Goal: Task Accomplishment & Management: Use online tool/utility

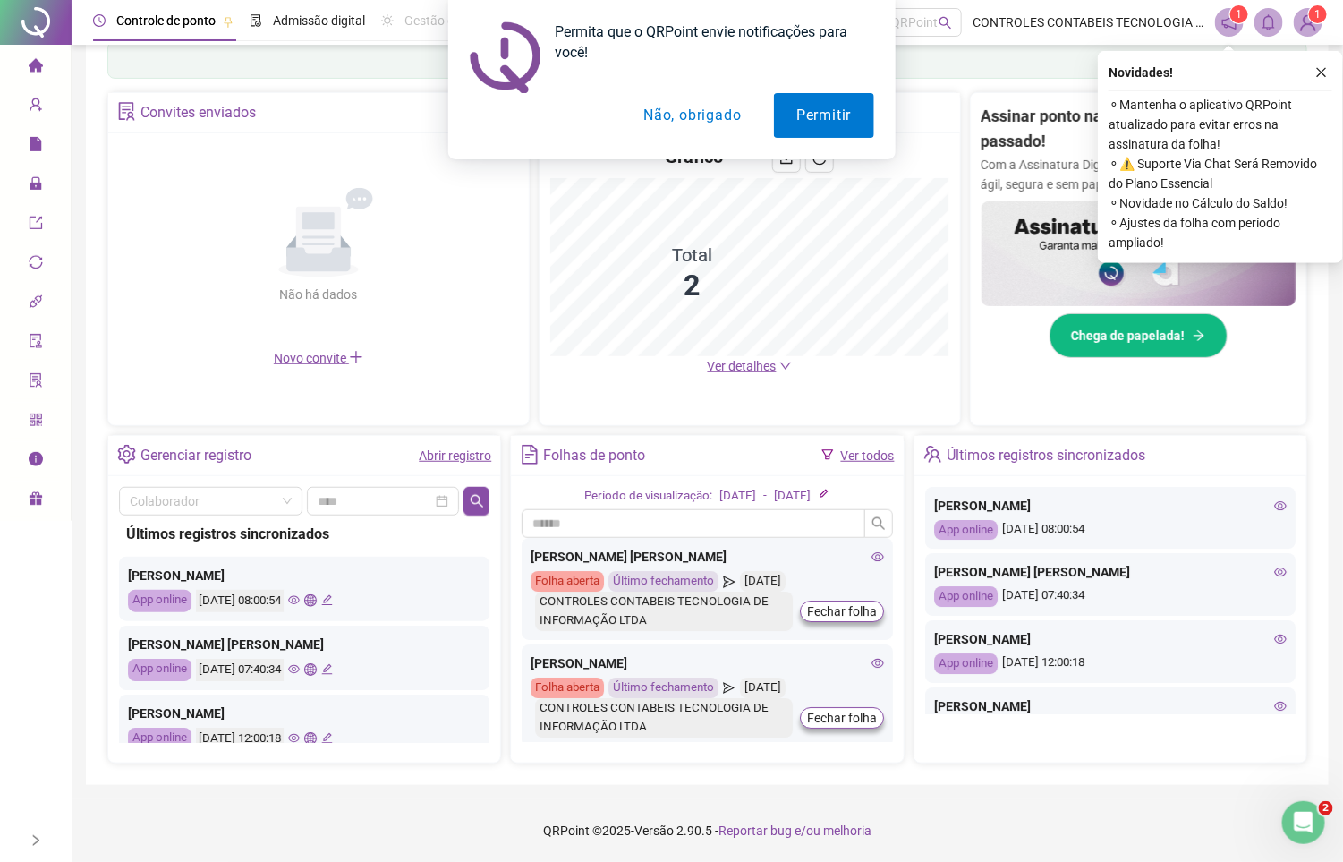
click at [1321, 68] on div "Permita que o QRPoint envie notificações para você! Permitir Não, obrigado" at bounding box center [671, 79] width 1343 height 159
click at [1319, 65] on div "Permita que o QRPoint envie notificações para você! Permitir Não, obrigado" at bounding box center [671, 79] width 1343 height 159
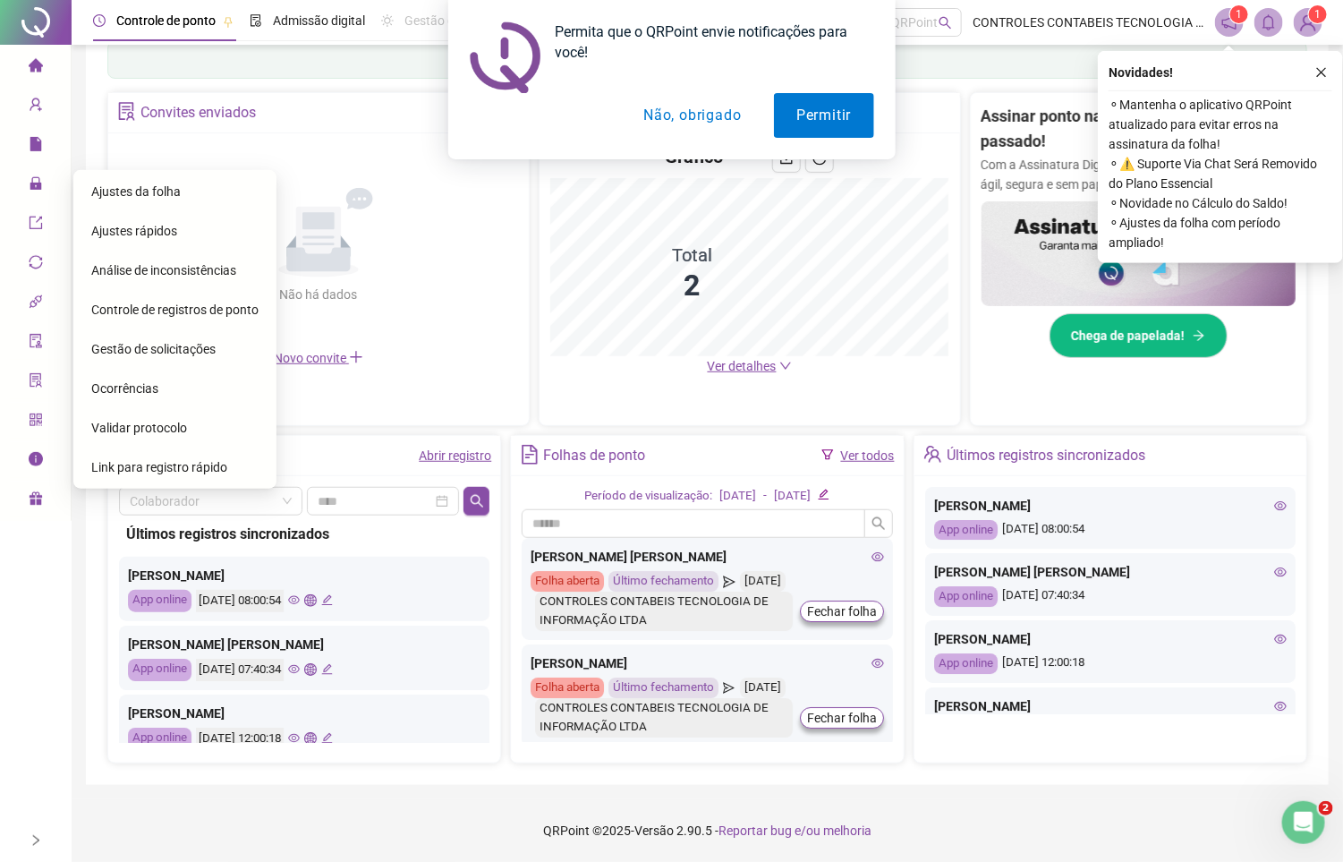
click at [124, 177] on div "Ajustes da folha" at bounding box center [174, 192] width 167 height 36
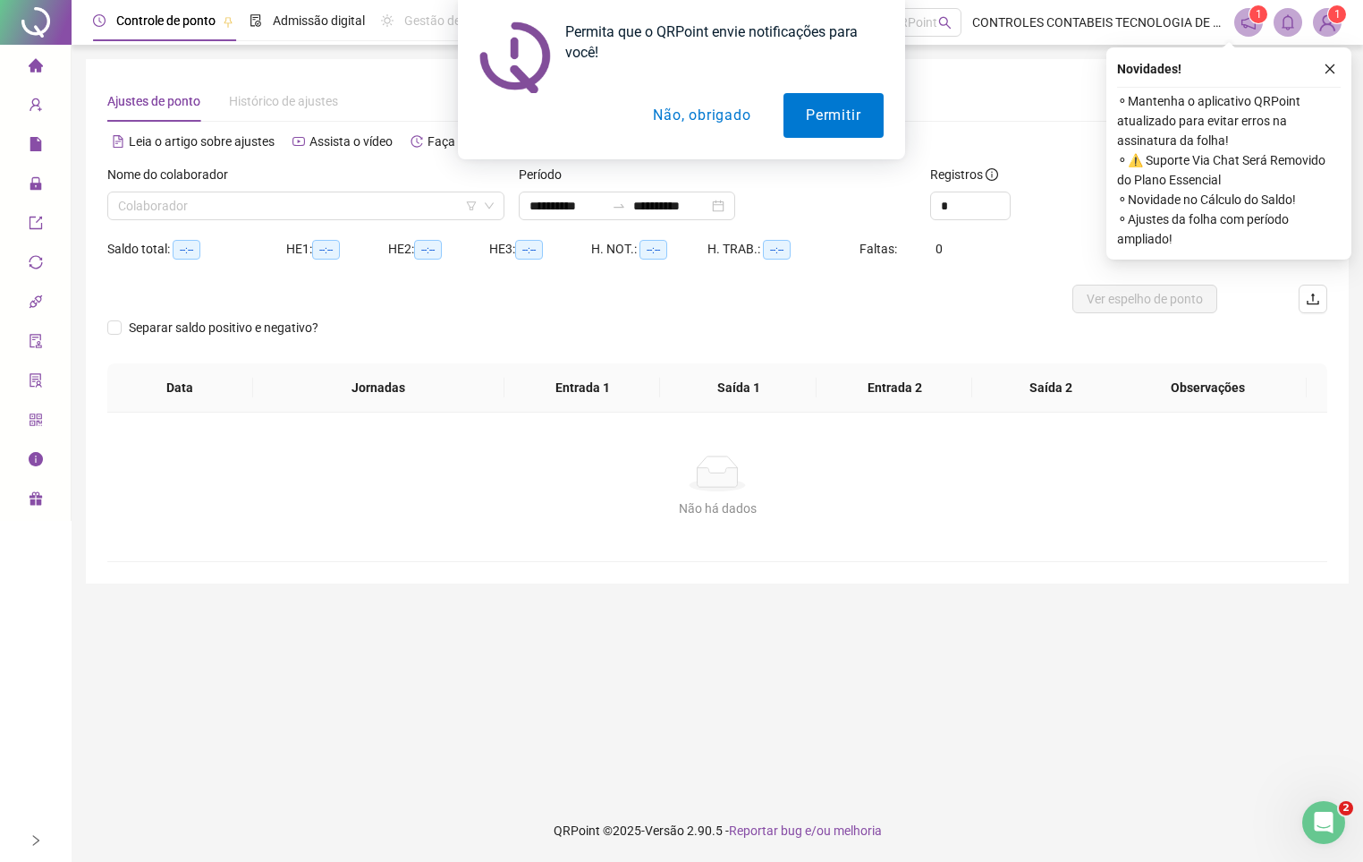
drag, startPoint x: 145, startPoint y: 210, endPoint x: 156, endPoint y: 221, distance: 15.2
click at [154, 220] on div "Nome do colaborador Colaborador" at bounding box center [306, 200] width 412 height 70
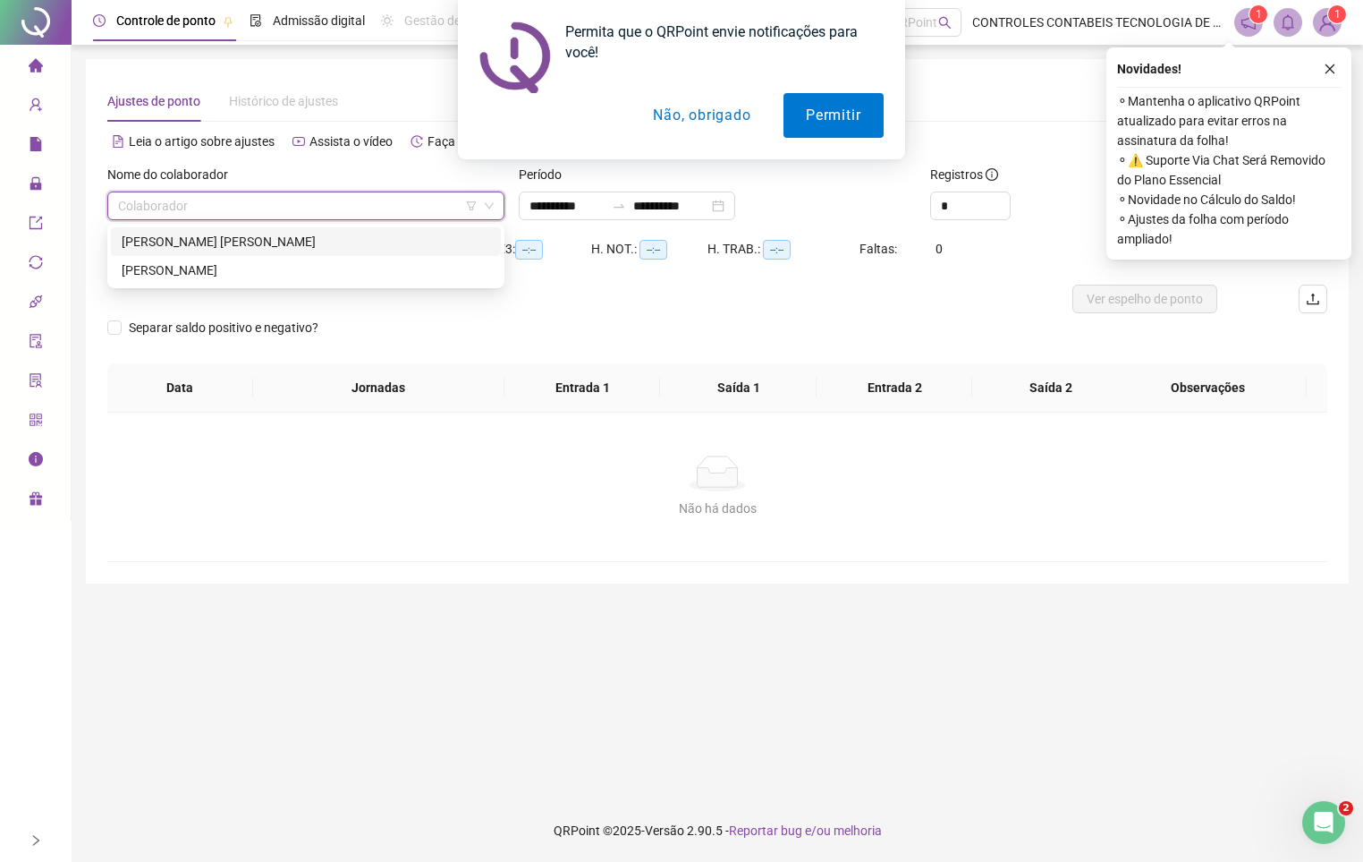
click at [213, 236] on div "[PERSON_NAME] [PERSON_NAME]" at bounding box center [306, 242] width 369 height 20
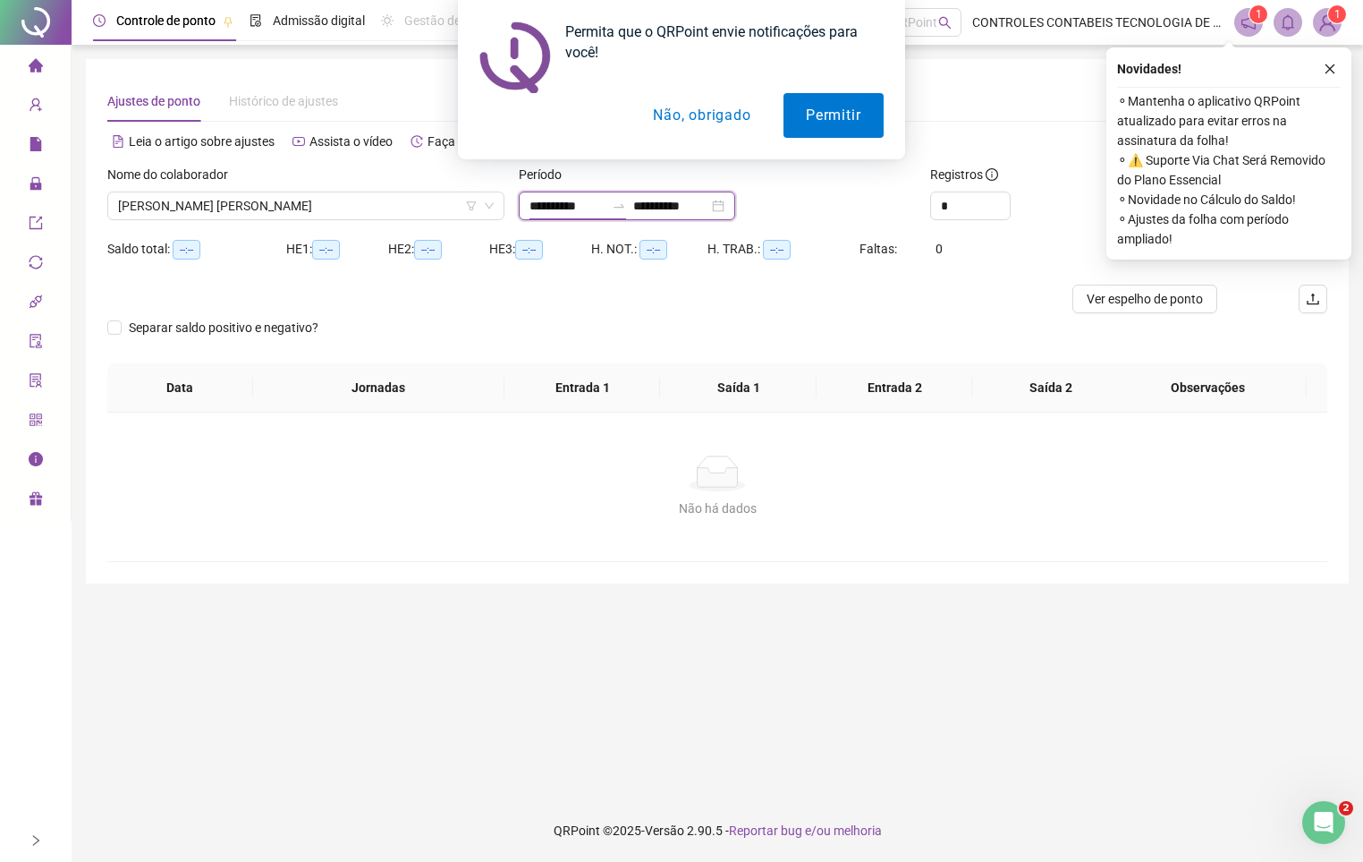
click at [605, 212] on input "**********" at bounding box center [567, 206] width 75 height 20
type input "**********"
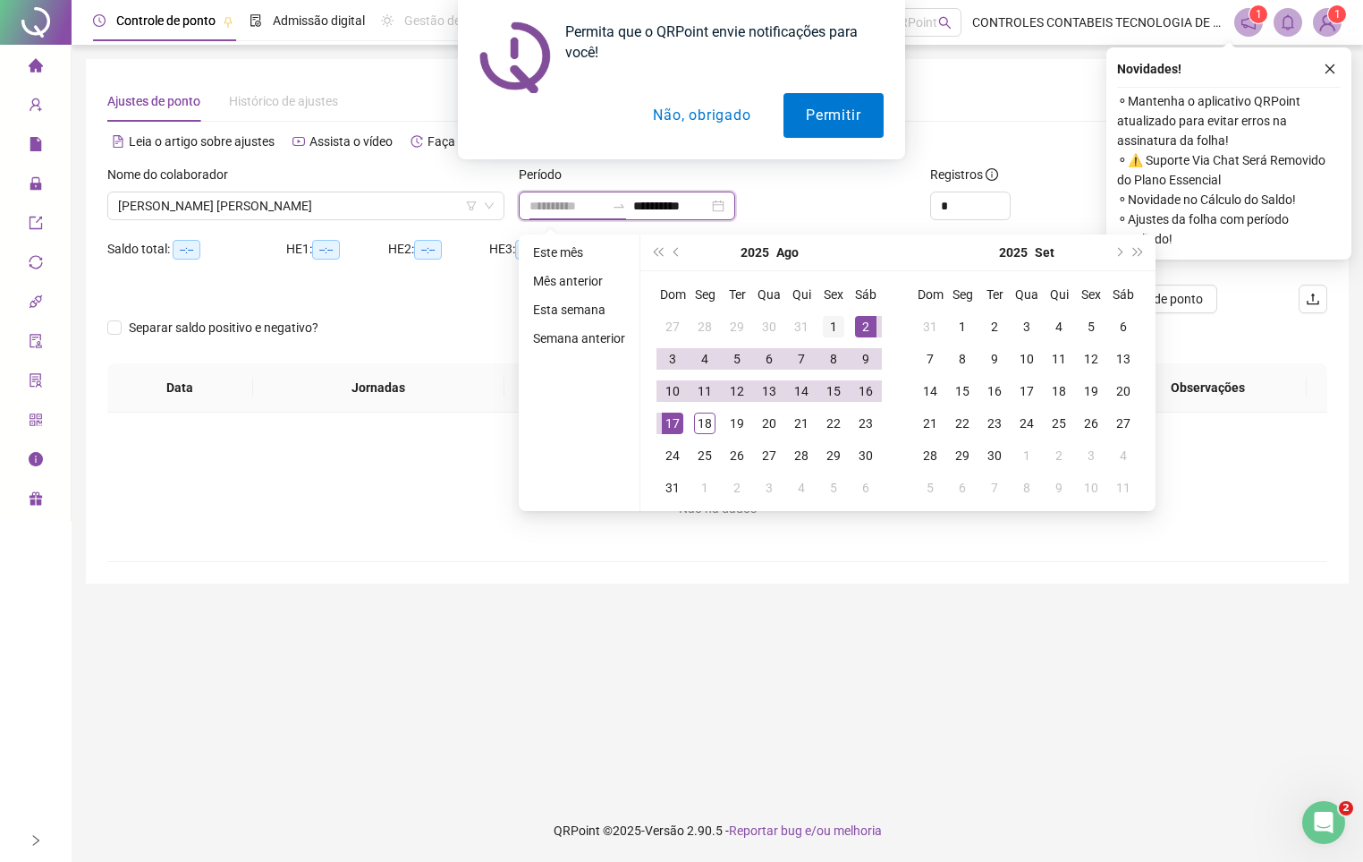
type input "**********"
click at [828, 320] on div "1" at bounding box center [833, 326] width 21 height 21
type input "**********"
click at [698, 413] on div "18" at bounding box center [704, 422] width 21 height 21
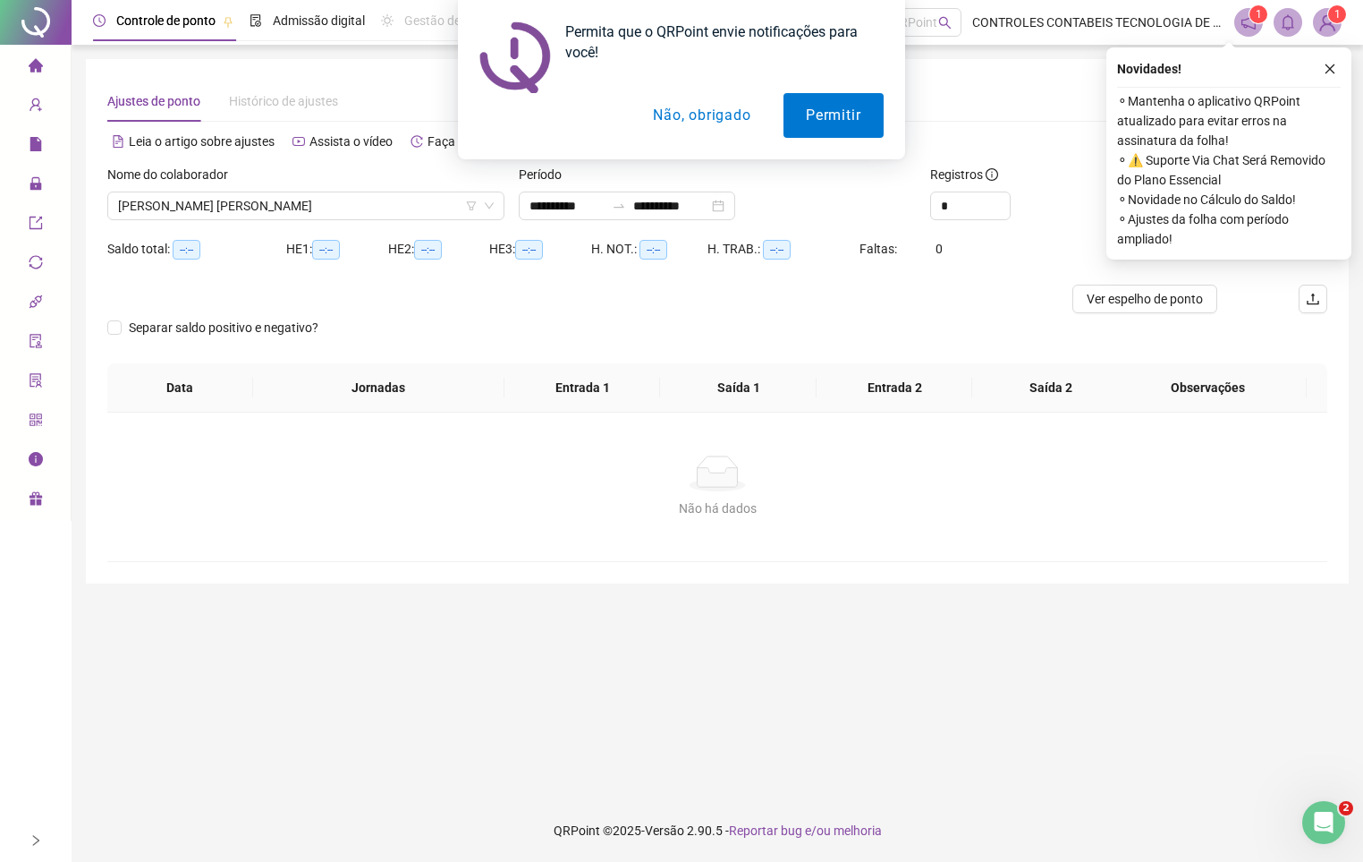
click at [1327, 67] on div "Permita que o QRPoint envie notificações para você! Permitir Não, obrigado" at bounding box center [681, 79] width 1363 height 159
click at [674, 115] on button "Não, obrigado" at bounding box center [703, 115] width 142 height 45
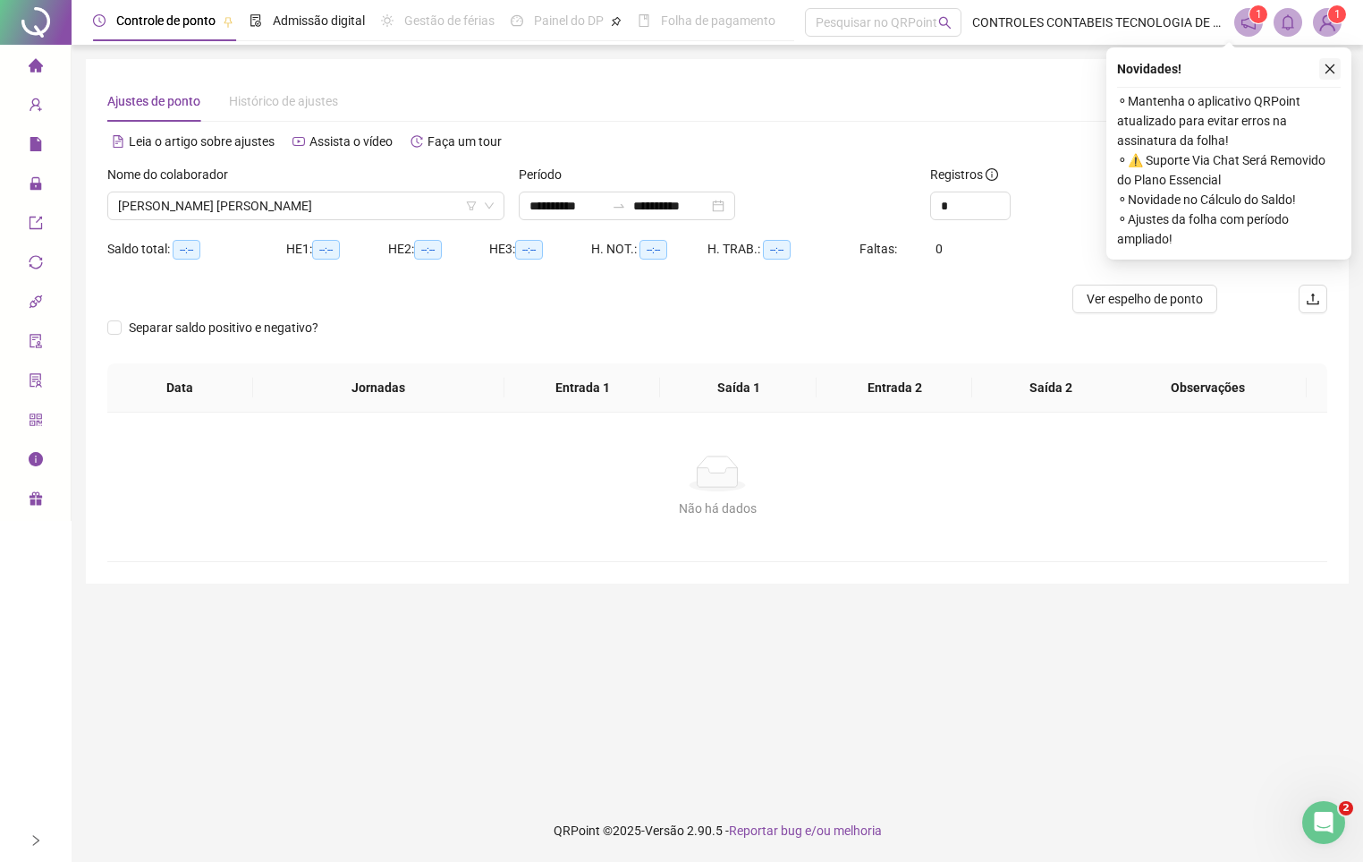
click at [1338, 70] on button "button" at bounding box center [1330, 68] width 21 height 21
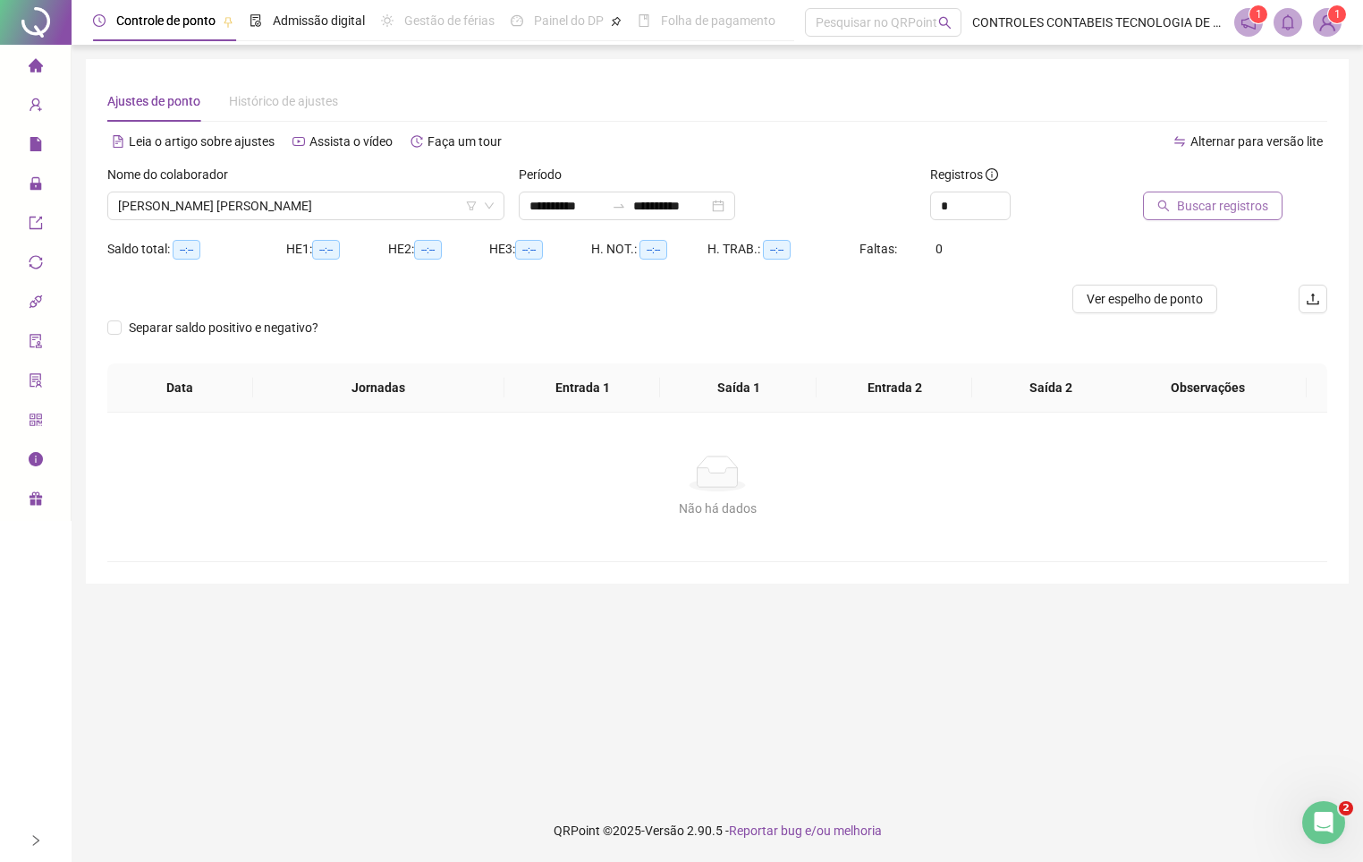
click at [1246, 202] on span "Buscar registros" at bounding box center [1222, 206] width 91 height 20
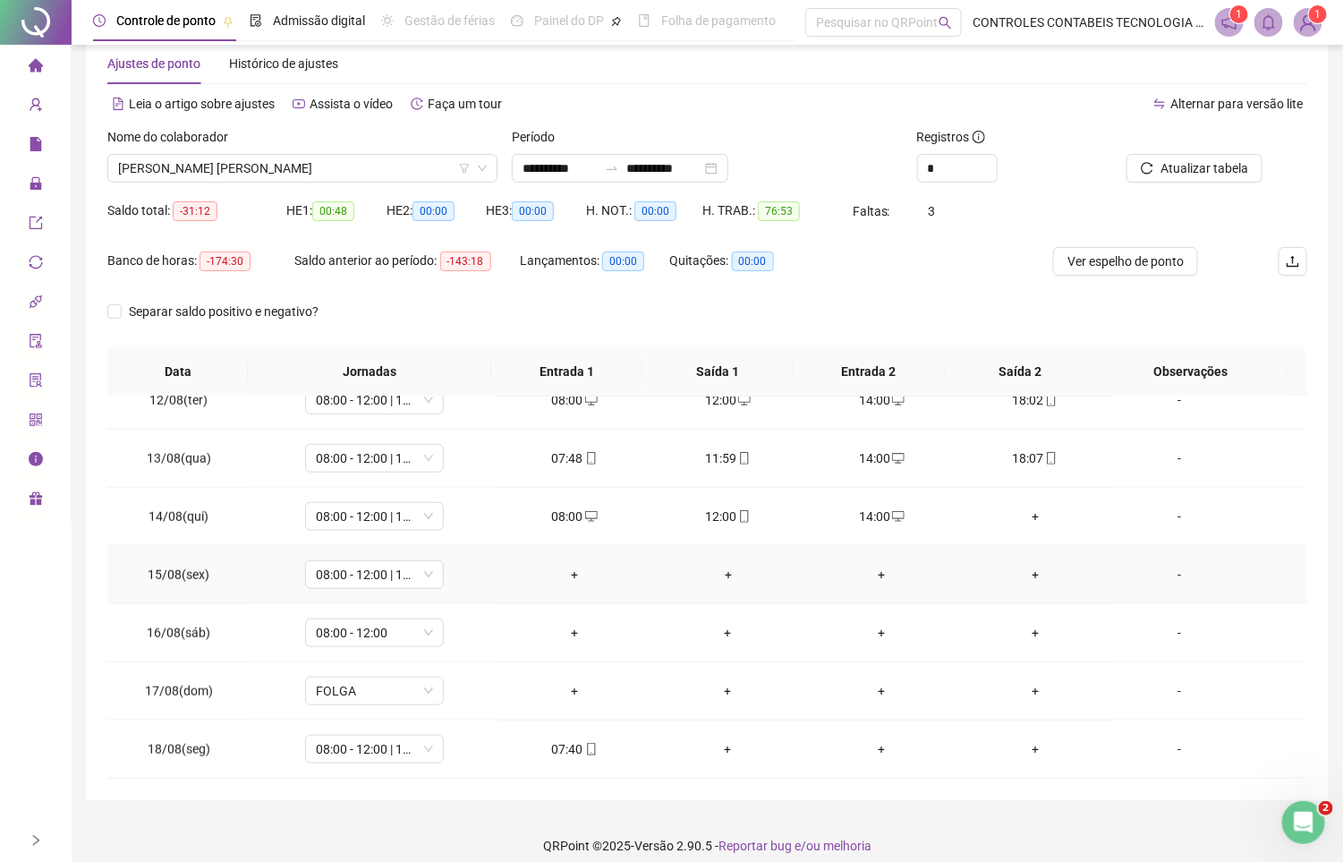
scroll to position [54, 0]
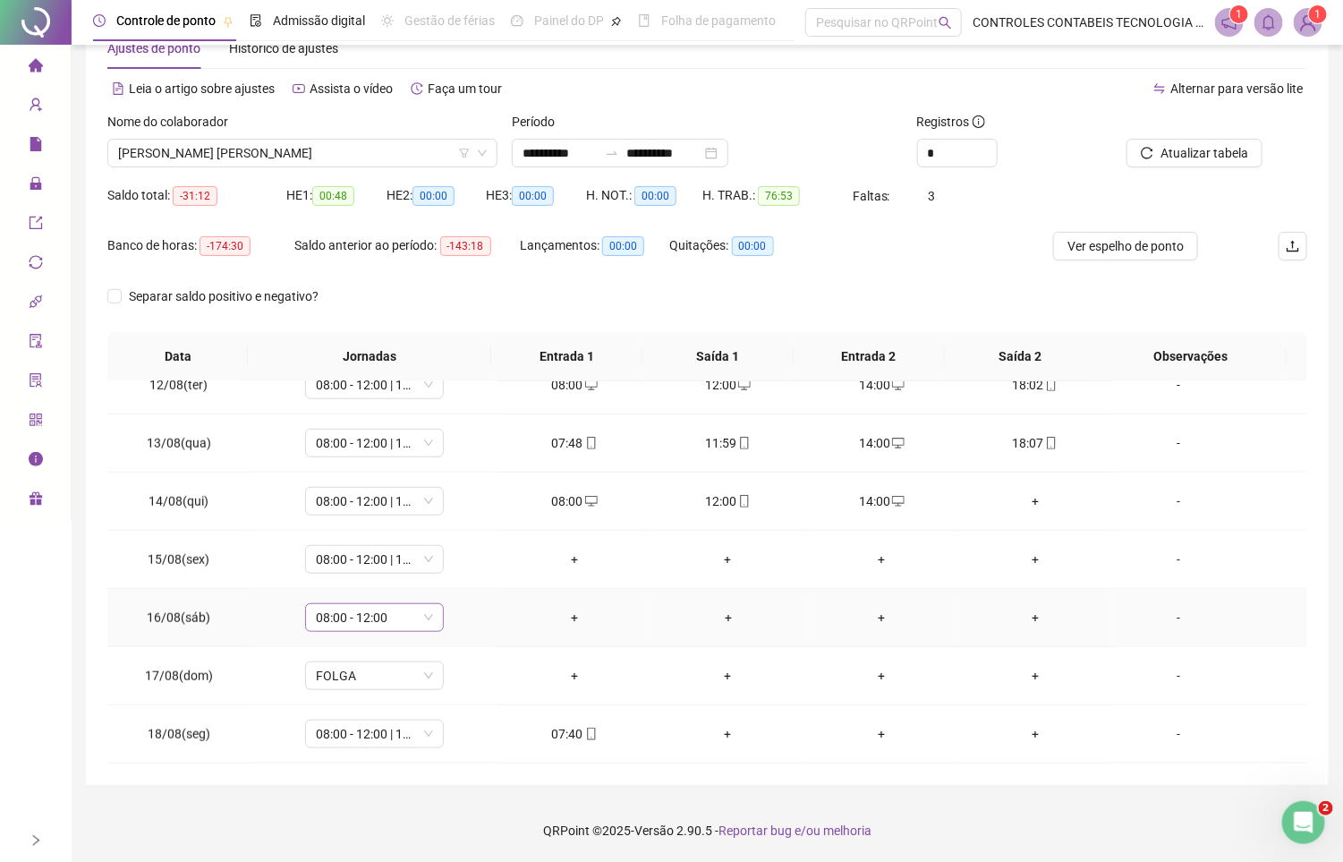
click at [386, 617] on span "08:00 - 12:00" at bounding box center [374, 617] width 117 height 27
click at [440, 513] on div "Folga compensatória" at bounding box center [401, 523] width 151 height 20
click at [457, 569] on span "Sim" at bounding box center [454, 571] width 21 height 20
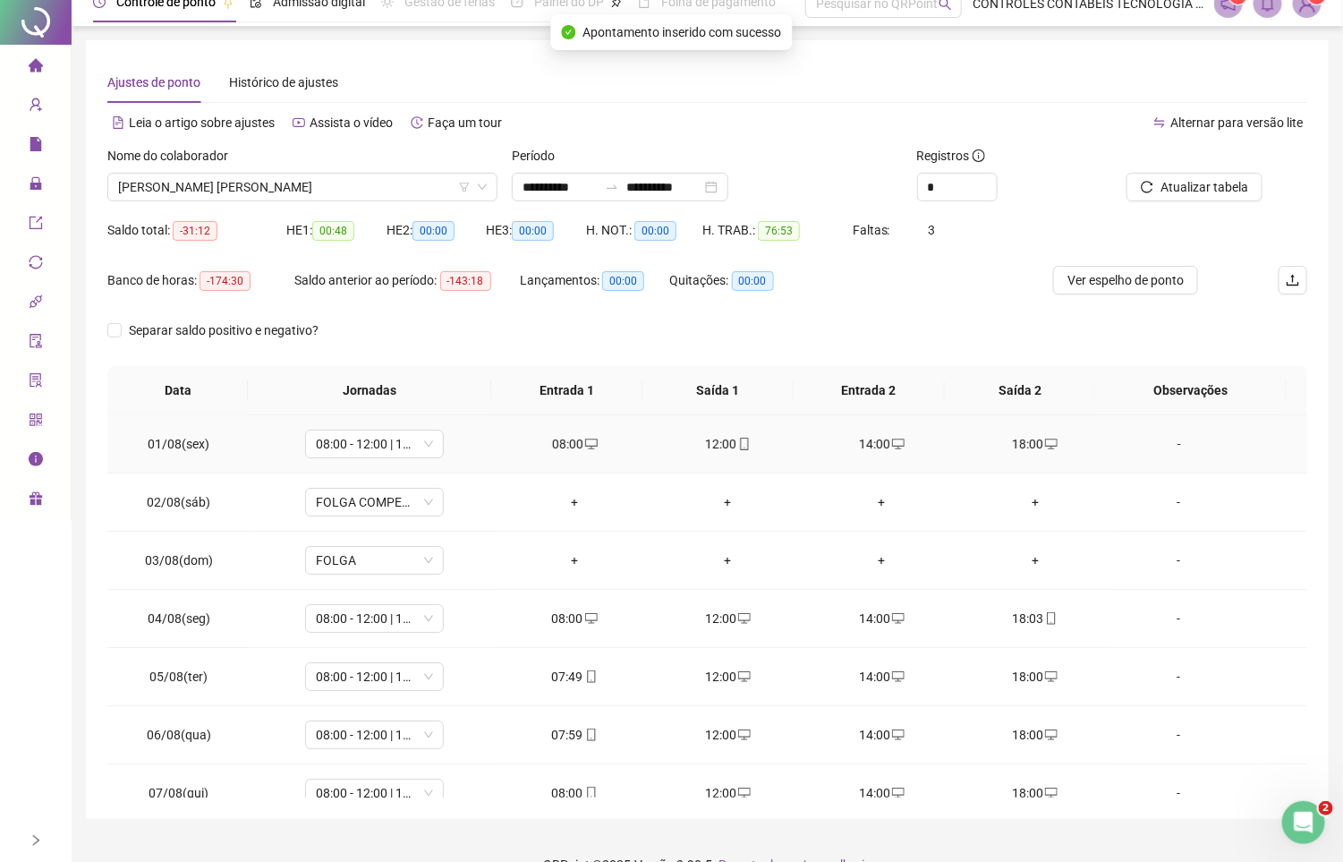
scroll to position [0, 0]
